Goal: Check status: Check status

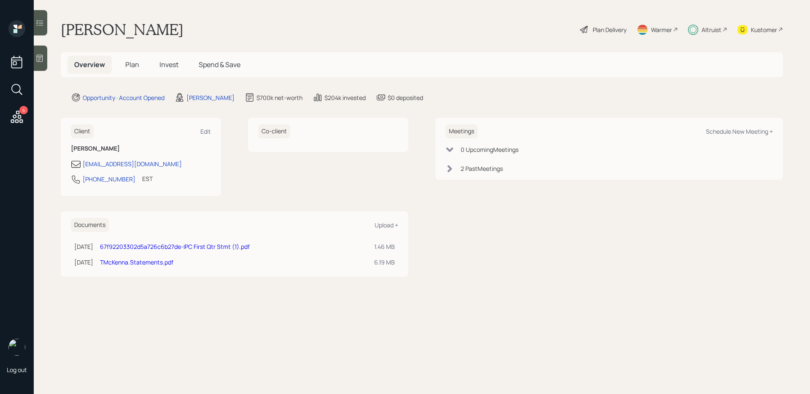
click at [173, 68] on span "Invest" at bounding box center [169, 64] width 19 height 9
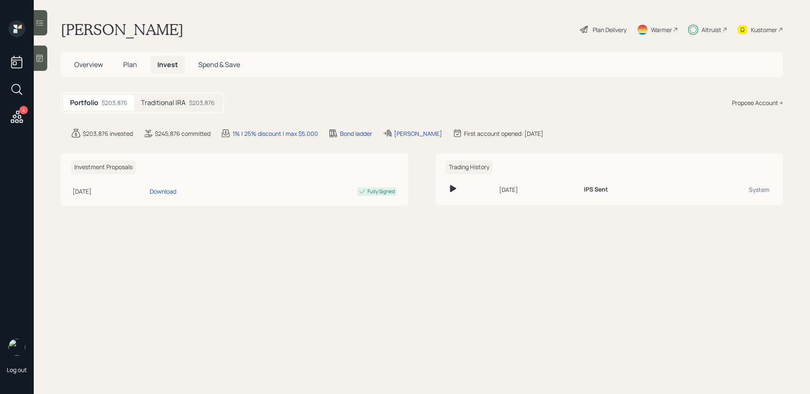
click at [192, 104] on div "$203,876" at bounding box center [202, 102] width 26 height 9
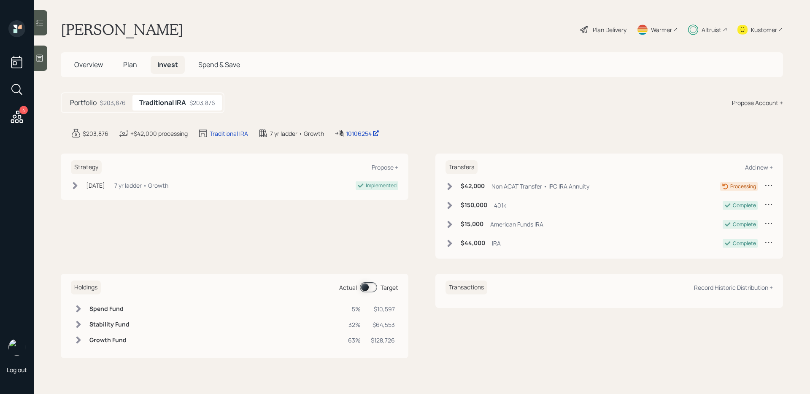
click at [370, 288] on span at bounding box center [368, 287] width 17 height 10
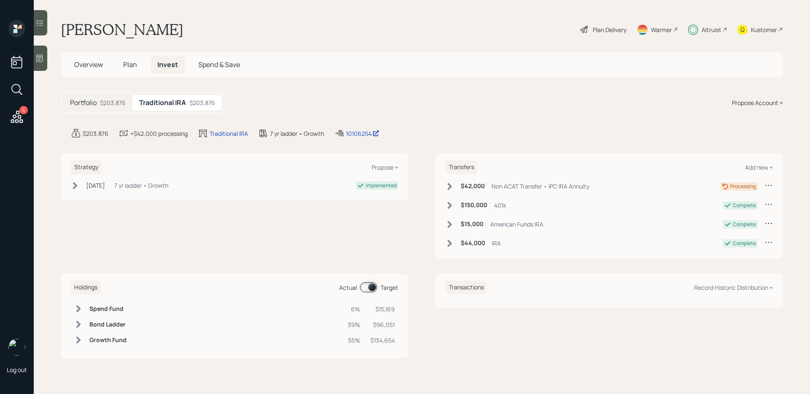
click at [370, 288] on span at bounding box center [368, 287] width 17 height 10
